Goal: Task Accomplishment & Management: Manage account settings

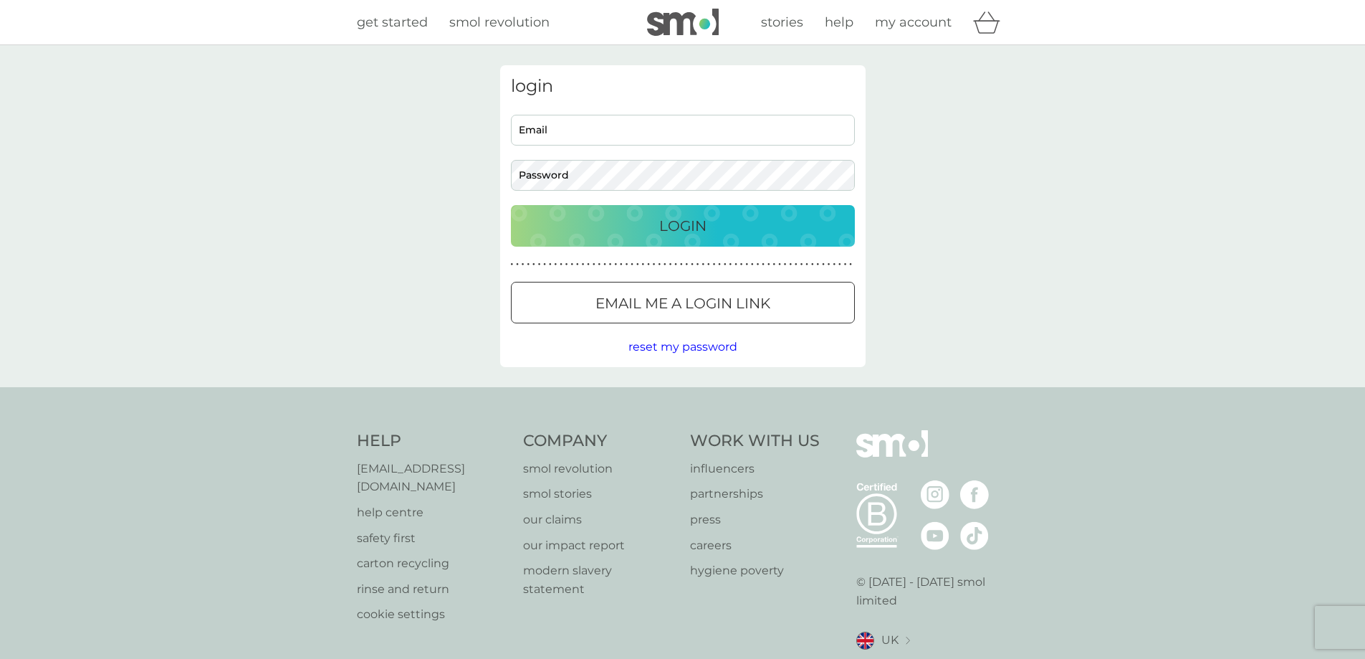
type input "anna.smc.main@outlook.com"
click at [646, 229] on div "Login" at bounding box center [682, 225] width 315 height 23
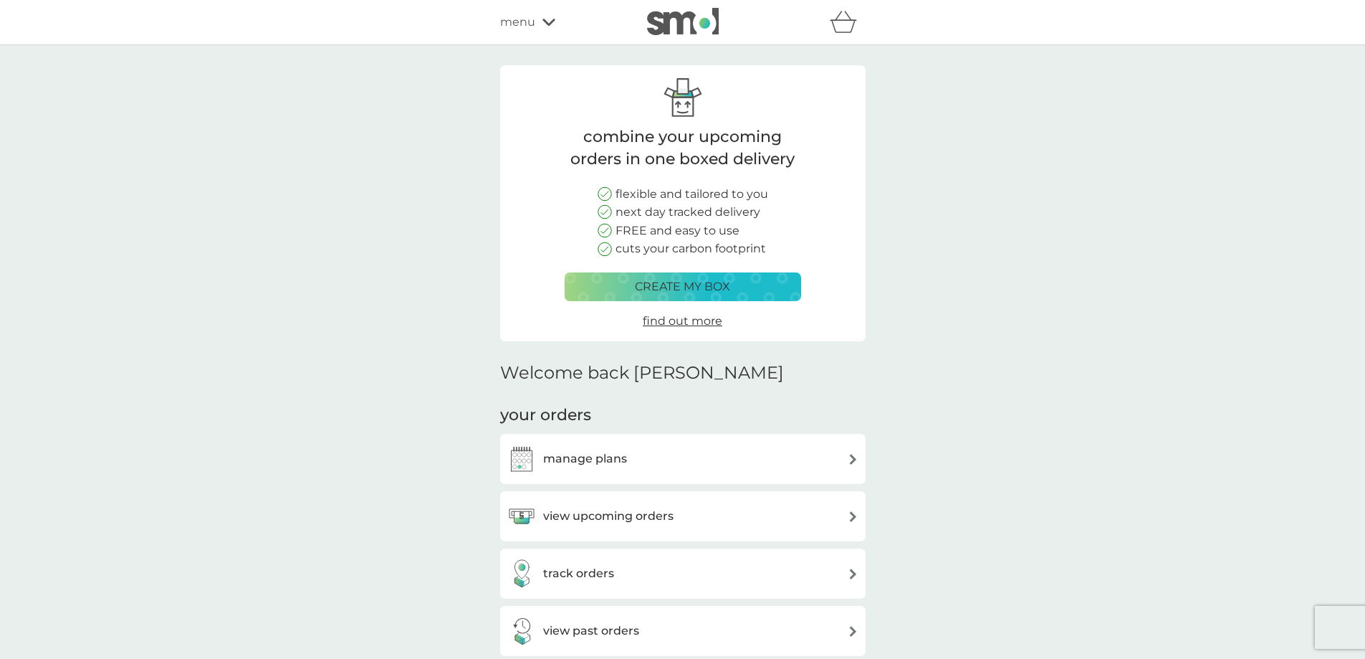
click at [611, 519] on h3 "view upcoming orders" at bounding box center [608, 516] width 130 height 19
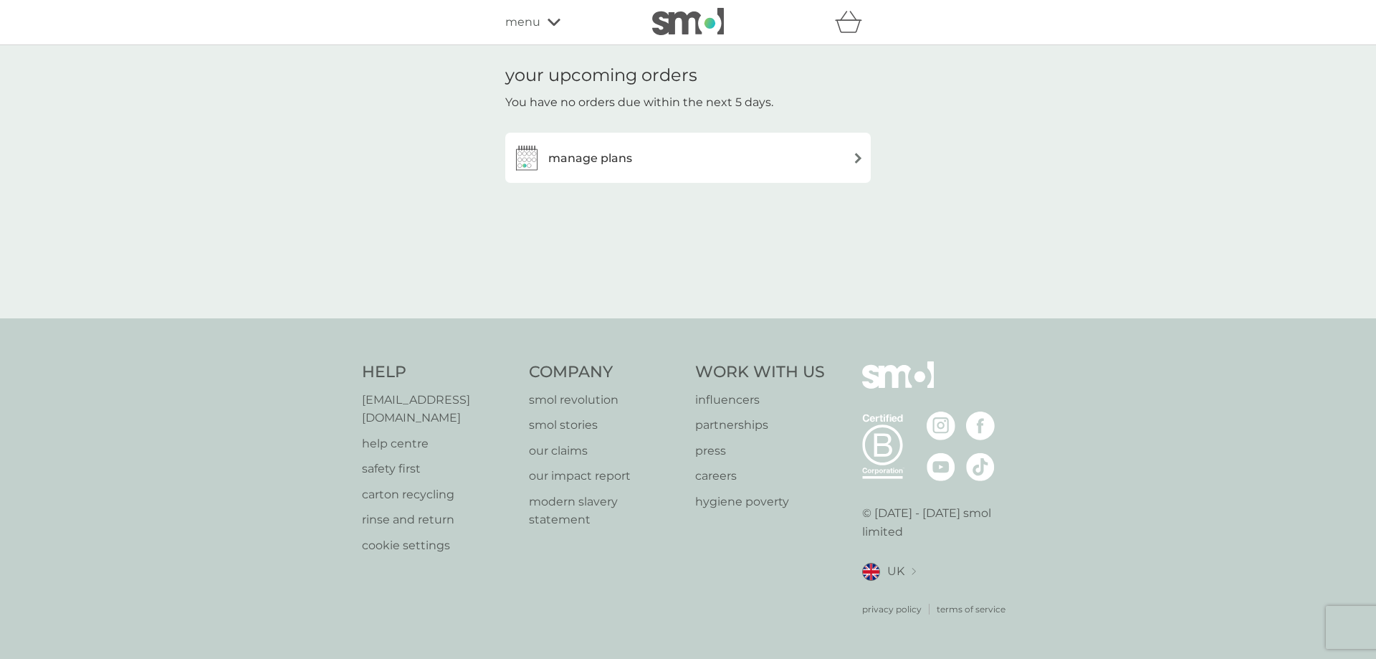
click at [615, 171] on div "manage plans" at bounding box center [572, 157] width 120 height 29
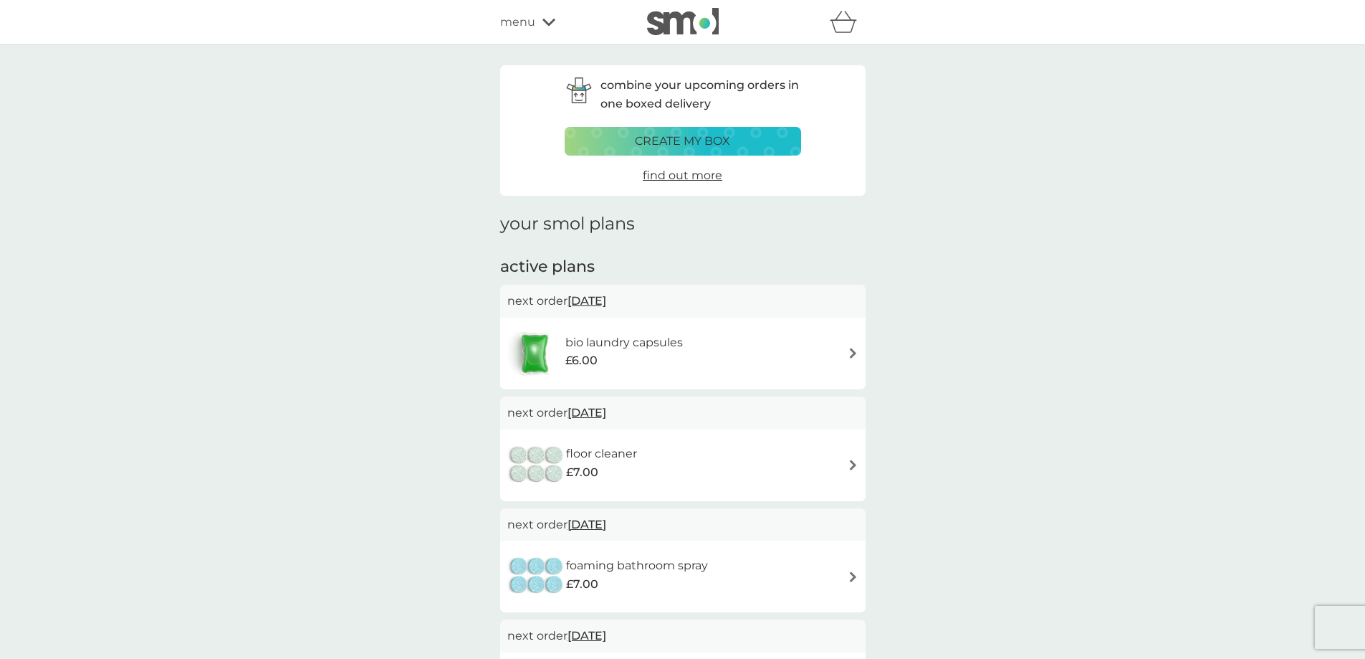
click at [533, 23] on span "menu" at bounding box center [517, 22] width 35 height 19
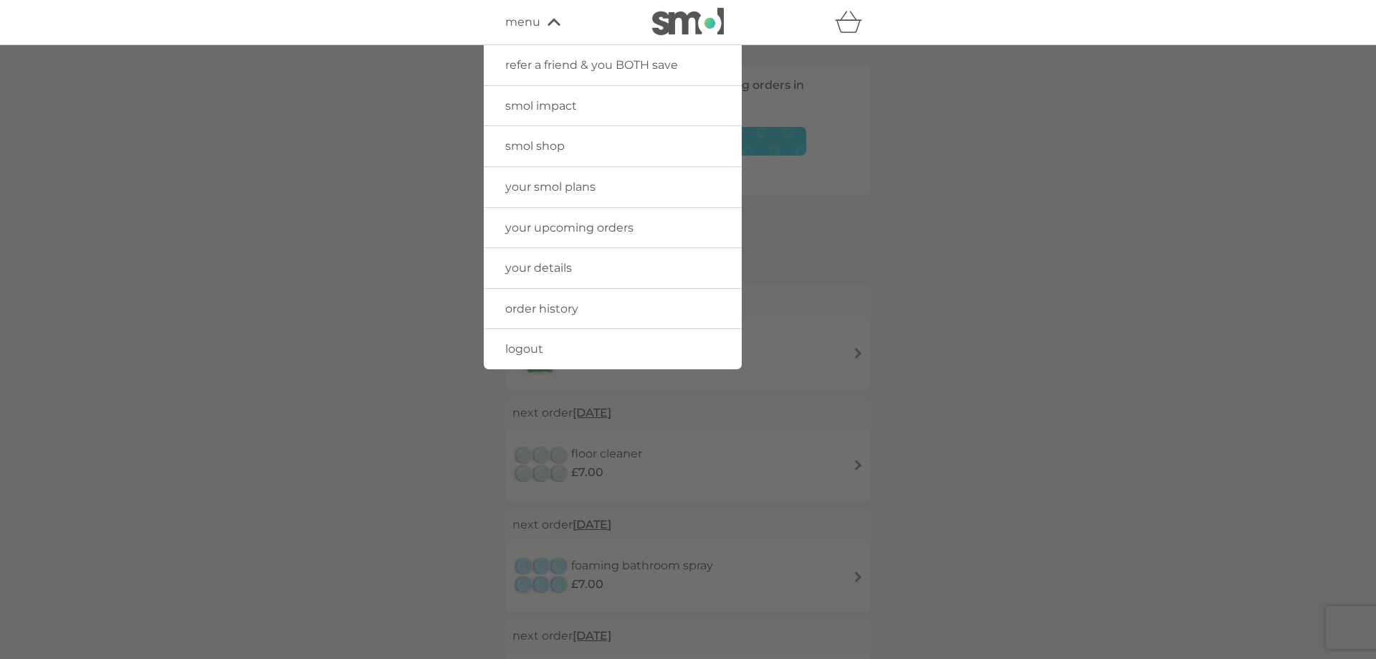
click at [522, 351] on span "logout" at bounding box center [524, 349] width 38 height 14
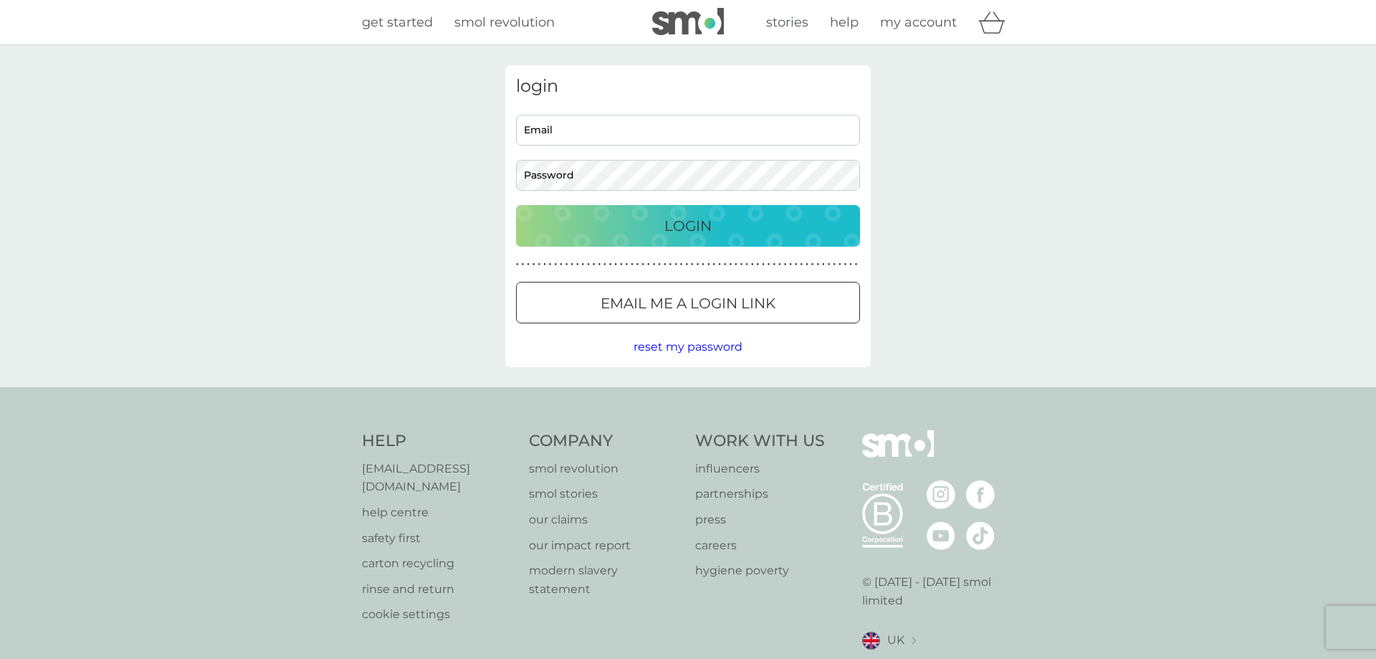
type input "anna.smc.main@outlook.com"
